Goal: Task Accomplishment & Management: Complete application form

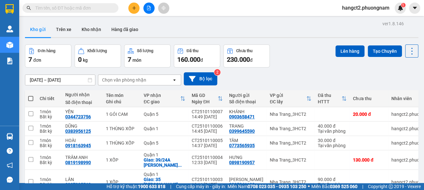
click at [55, 11] on input "text" at bounding box center [73, 7] width 76 height 7
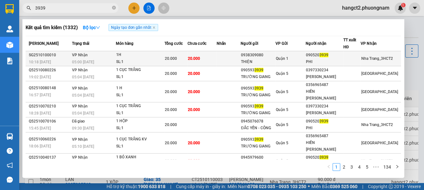
type input "3939"
click at [270, 61] on div "THIỆN" at bounding box center [258, 62] width 34 height 7
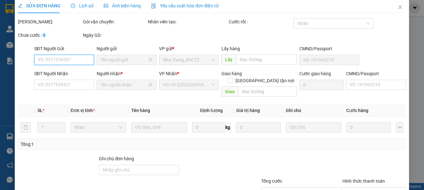
type input "0938309080"
type input "THIỆN"
type input "0905203939"
type input "PHI"
type input "20.000"
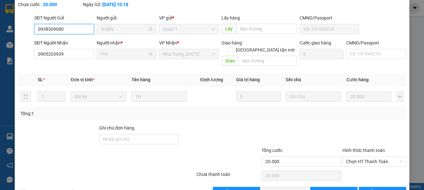
scroll to position [62, 0]
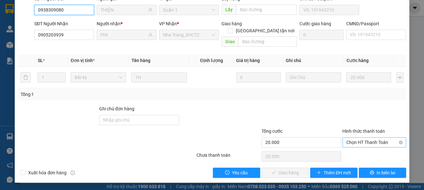
click at [350, 140] on span "Chọn HT Thanh Toán" at bounding box center [374, 143] width 56 height 10
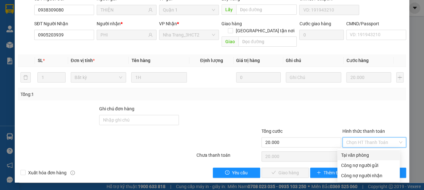
click at [352, 154] on div "Tại văn phòng" at bounding box center [368, 155] width 55 height 7
type input "0"
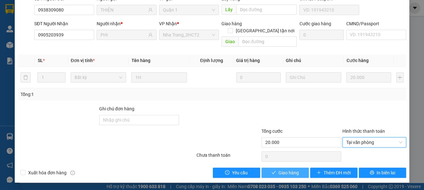
click at [285, 171] on span "Giao hàng" at bounding box center [288, 172] width 20 height 7
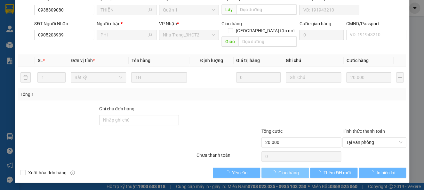
scroll to position [0, 0]
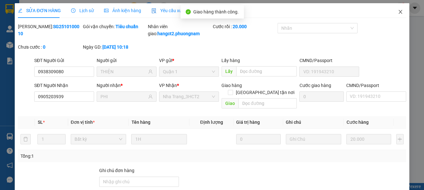
click at [398, 11] on icon "close" at bounding box center [400, 11] width 5 height 5
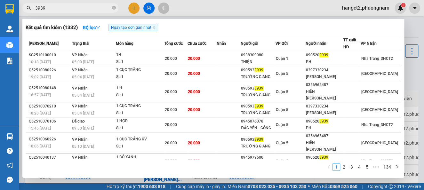
click at [74, 8] on input "3939" at bounding box center [73, 7] width 76 height 7
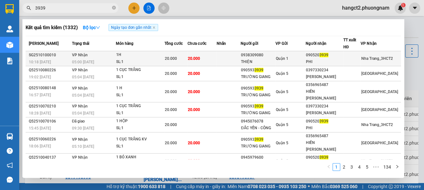
click at [166, 57] on span "20.000" at bounding box center [171, 58] width 12 height 4
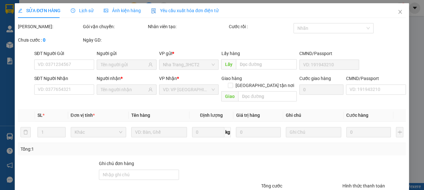
type input "0938309080"
type input "THIỆN"
type input "0905203939"
type input "PHI"
type input "20.000"
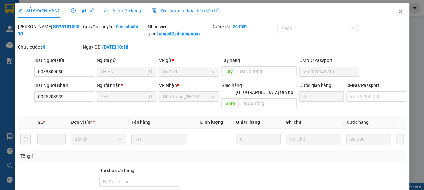
click at [398, 13] on icon "close" at bounding box center [400, 12] width 4 height 4
